Goal: Information Seeking & Learning: Learn about a topic

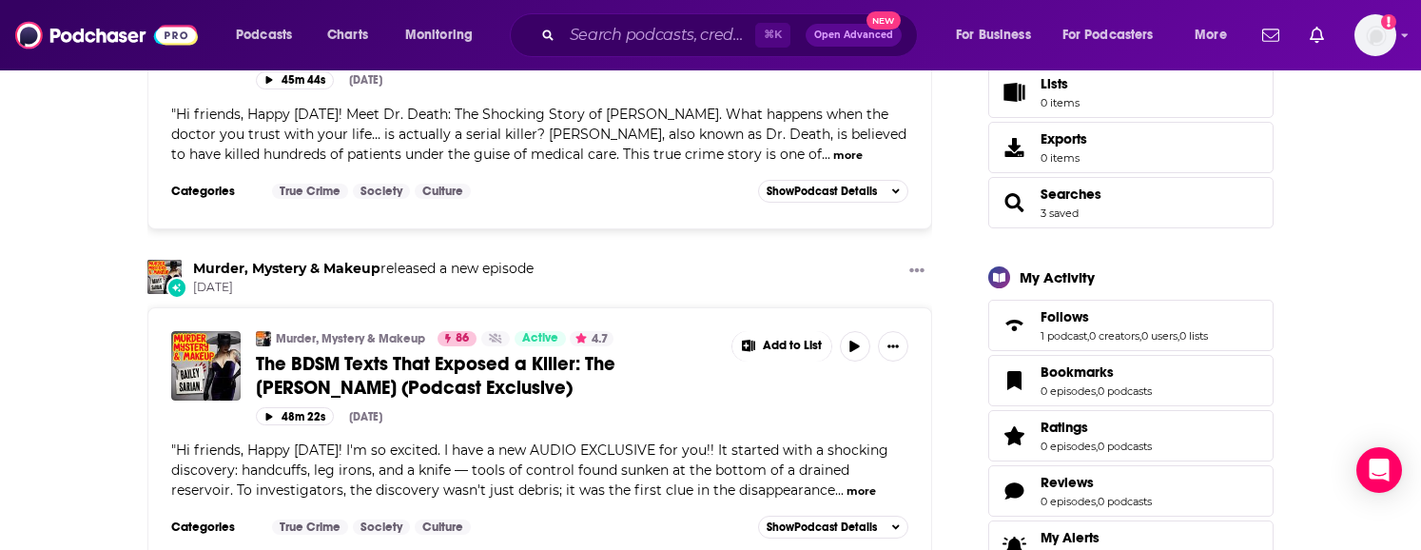
scroll to position [380, 0]
click at [1063, 337] on link "1 podcast" at bounding box center [1063, 336] width 47 height 13
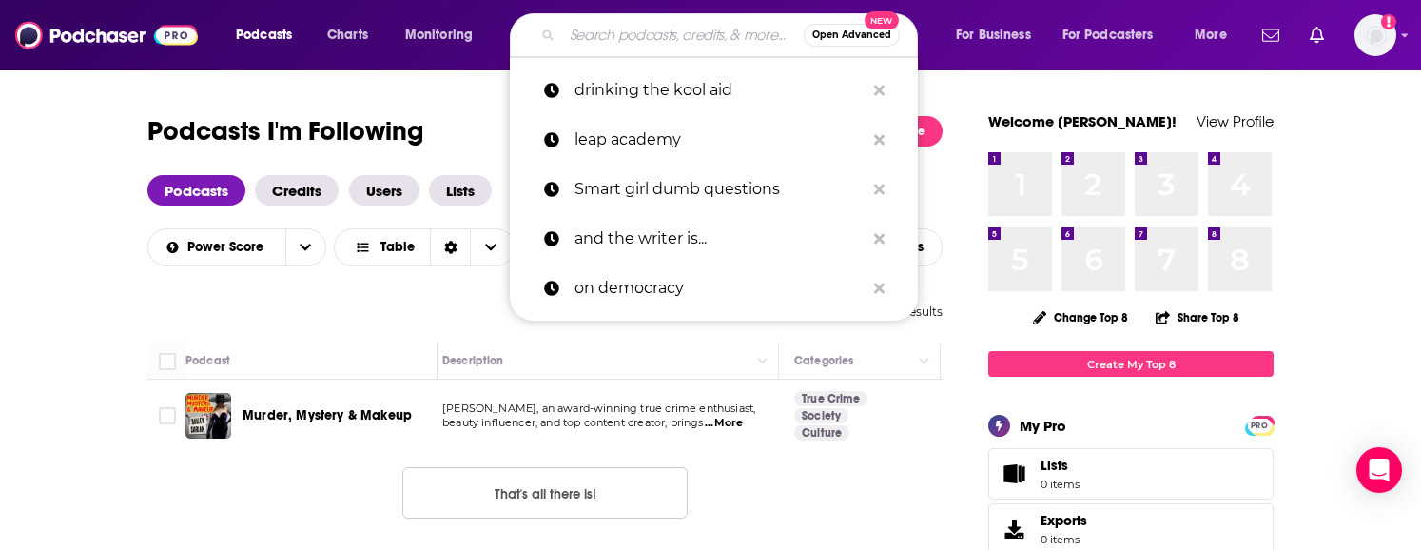
click at [622, 31] on input "Search podcasts, credits, & more..." at bounding box center [683, 35] width 242 height 30
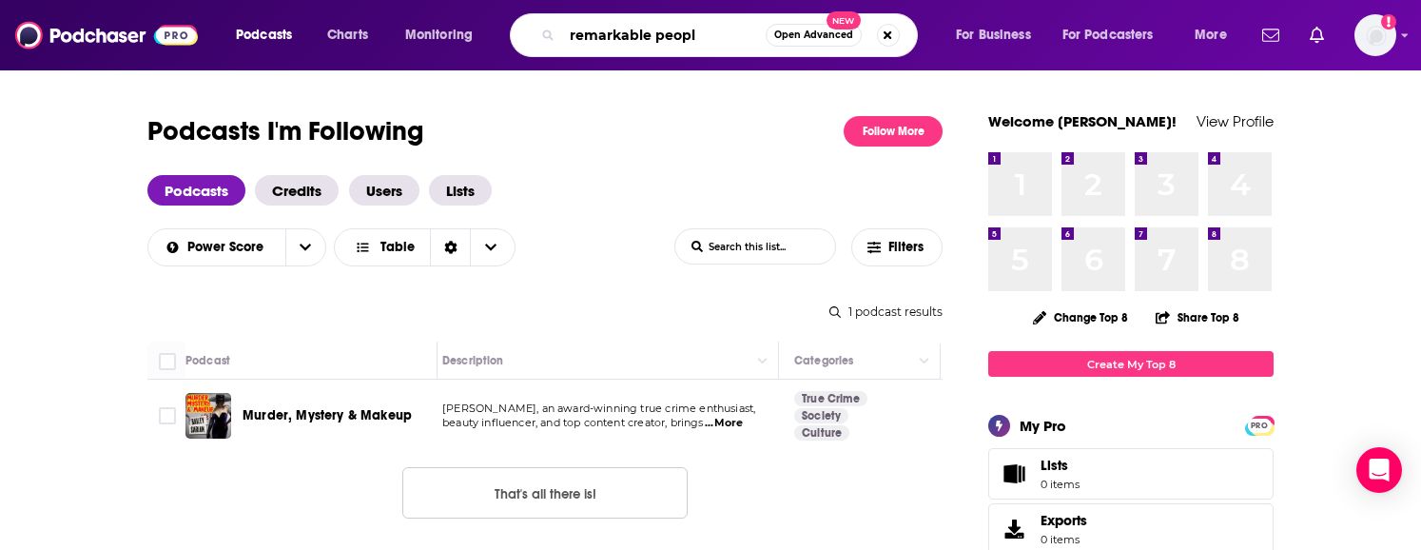
type input "remarkable people"
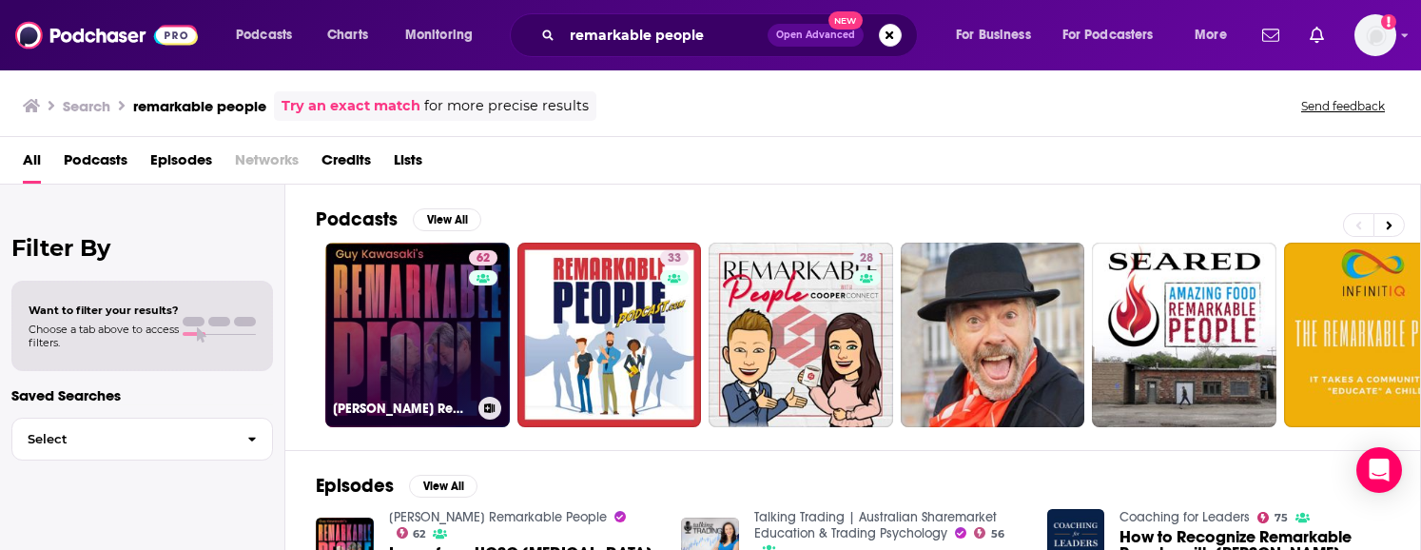
click at [425, 321] on link "62 [PERSON_NAME] Remarkable People" at bounding box center [417, 335] width 185 height 185
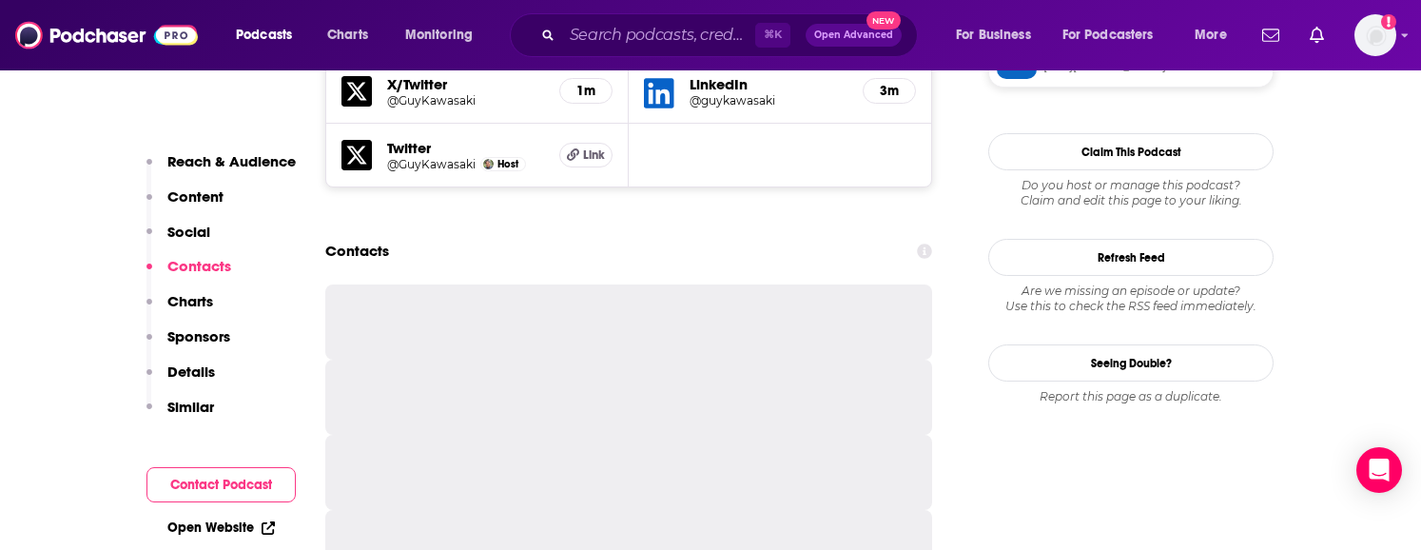
scroll to position [1755, 0]
